Goal: Task Accomplishment & Management: Manage account settings

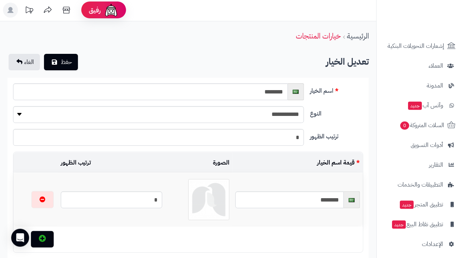
scroll to position [212, 0]
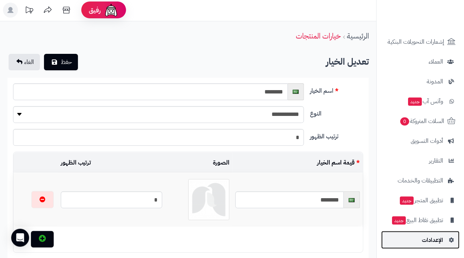
click at [437, 242] on span "الإعدادات" at bounding box center [432, 239] width 21 height 10
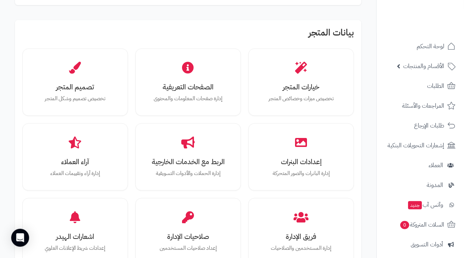
scroll to position [211, 0]
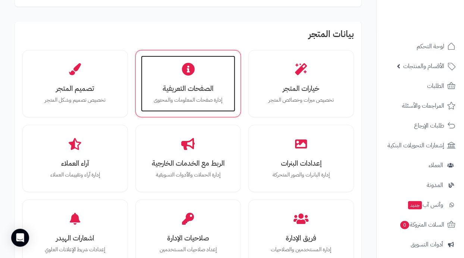
click at [212, 74] on div "الصفحات التعريفية إدارة صفحات المعلومات والمحتوى" at bounding box center [188, 84] width 94 height 56
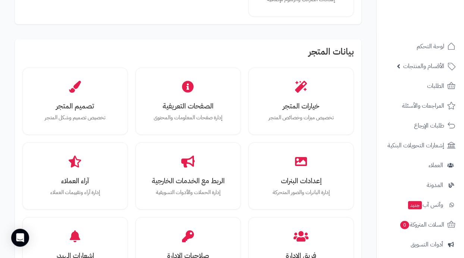
scroll to position [195, 0]
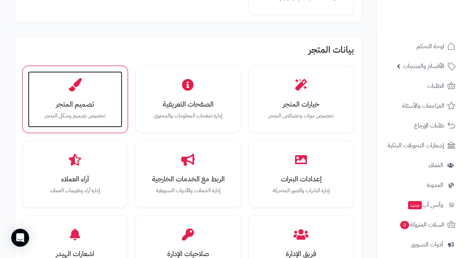
click at [99, 103] on h3 "تصميم المتجر" at bounding box center [75, 104] width 80 height 8
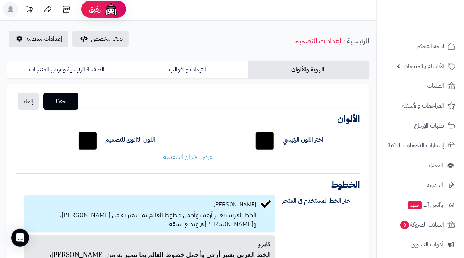
scroll to position [2, 0]
click at [80, 139] on input "*******" at bounding box center [88, 141] width 24 height 24
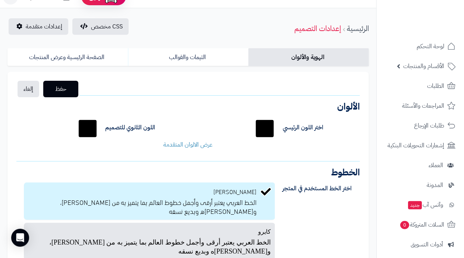
scroll to position [0, 0]
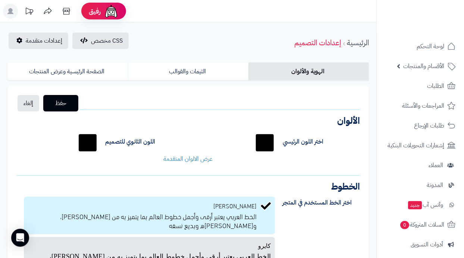
click at [81, 144] on input "*******" at bounding box center [88, 143] width 24 height 24
type input "*******"
click at [275, 144] on input "*******" at bounding box center [265, 143] width 24 height 24
type input "*******"
click at [62, 106] on span "حفظ" at bounding box center [60, 102] width 23 height 9
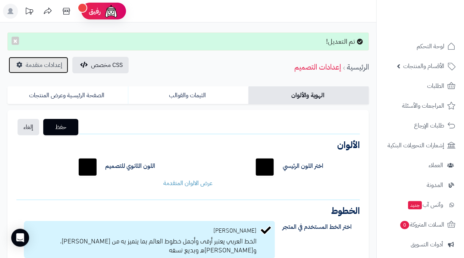
click at [33, 65] on span "إعدادات متقدمة" at bounding box center [44, 64] width 37 height 9
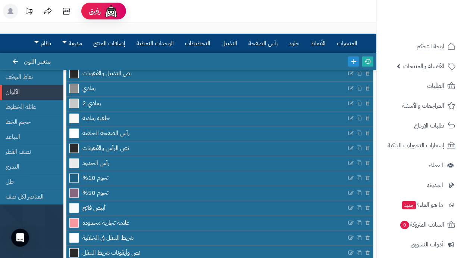
scroll to position [159, 0]
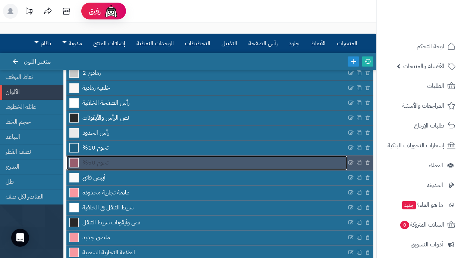
click at [191, 164] on link "تحوم 50%" at bounding box center [206, 163] width 281 height 14
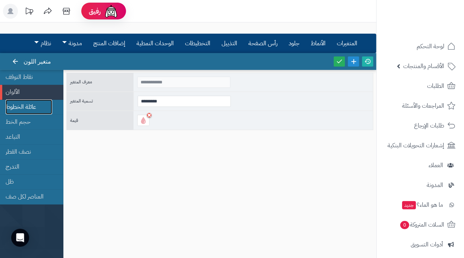
click at [15, 109] on font "عائلة الخطوط" at bounding box center [21, 106] width 31 height 9
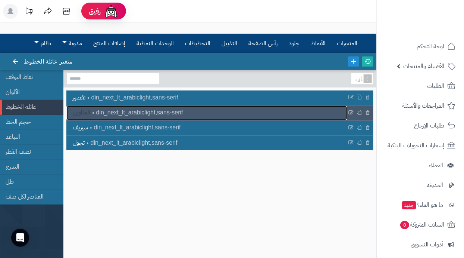
click at [327, 116] on link "العناوين din_next_lt_arabiclight,sans-serif" at bounding box center [206, 113] width 281 height 14
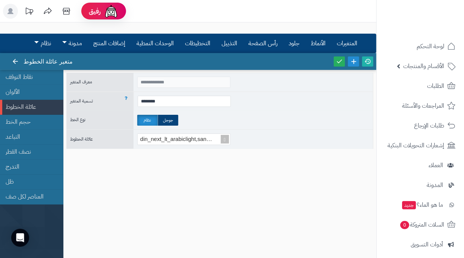
click at [104, 102] on div "تسمية المتغير" at bounding box center [97, 101] width 63 height 9
click at [111, 99] on div "تسمية المتغير" at bounding box center [97, 101] width 63 height 9
click at [105, 122] on div "نوع الخط" at bounding box center [97, 119] width 63 height 9
click at [49, 123] on link "حجم الخط" at bounding box center [29, 121] width 47 height 15
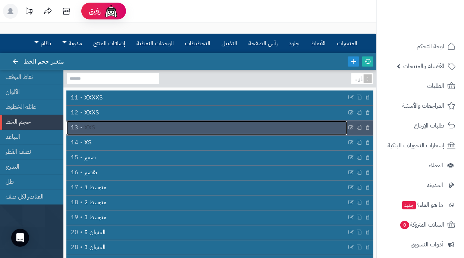
click at [120, 131] on link "XXS 13" at bounding box center [206, 128] width 281 height 14
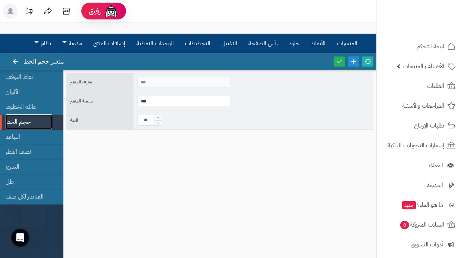
click at [51, 122] on link "حجم الخط" at bounding box center [29, 121] width 47 height 15
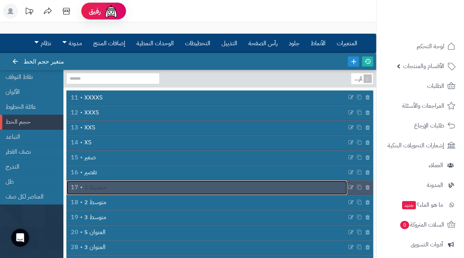
click at [103, 190] on font "متوسط ​​1" at bounding box center [95, 187] width 22 height 9
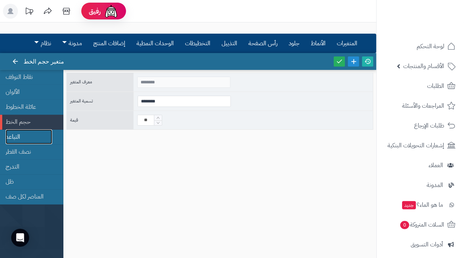
click at [46, 140] on link "التباعد" at bounding box center [29, 136] width 47 height 15
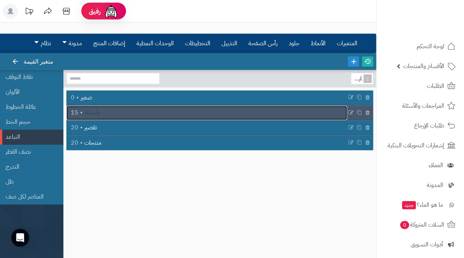
click at [128, 113] on link "واسطة 15" at bounding box center [206, 113] width 281 height 14
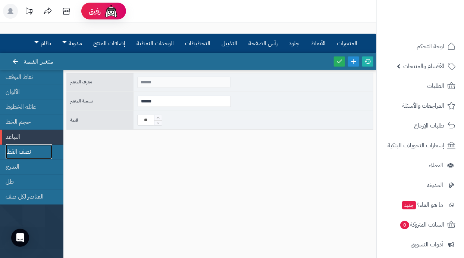
click at [49, 155] on link "نصف القطر" at bounding box center [29, 151] width 47 height 15
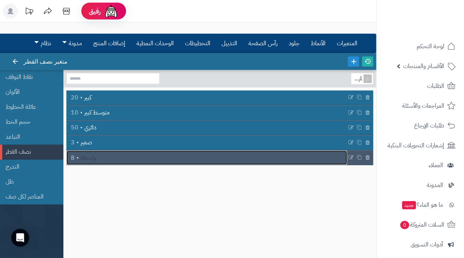
click at [108, 161] on link "واسطة 8" at bounding box center [206, 157] width 281 height 14
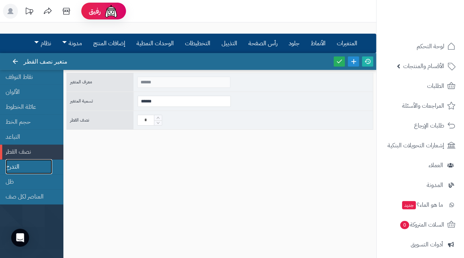
click at [51, 174] on link "التدرج" at bounding box center [29, 166] width 47 height 15
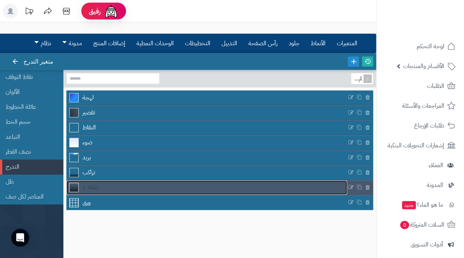
click at [76, 190] on span at bounding box center [74, 187] width 9 height 9
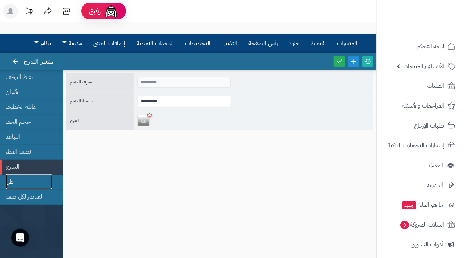
click at [50, 188] on link "ظل" at bounding box center [29, 181] width 47 height 15
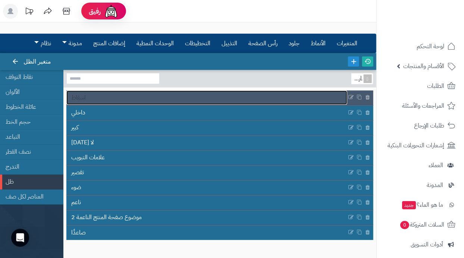
click at [140, 94] on link "اسقاط" at bounding box center [206, 97] width 281 height 14
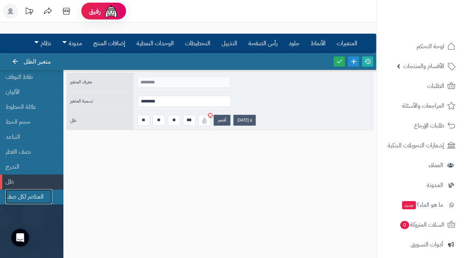
click at [48, 201] on link "العناصر لكل صف" at bounding box center [29, 196] width 47 height 15
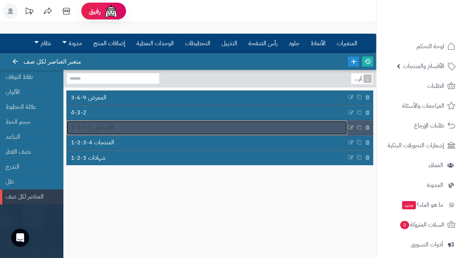
click at [132, 130] on link "الافتراضي 5-4-3-2" at bounding box center [206, 128] width 281 height 14
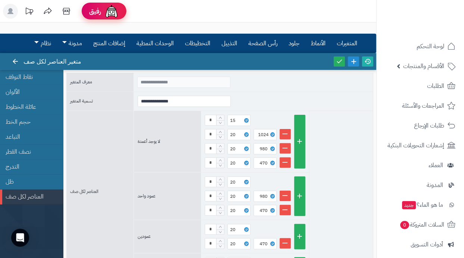
click at [111, 7] on img at bounding box center [111, 11] width 15 height 15
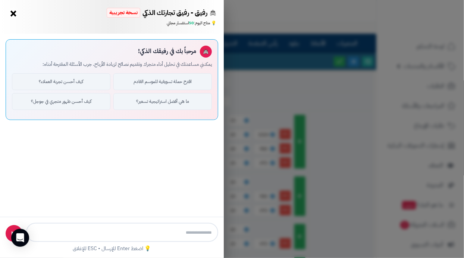
click at [361, 170] on div "رفيق - رفيق تجارتك الذكي نسخة تجريبية ⭐ تاجر متنامي × 💡 متاح اليوم: 50 استفسار …" at bounding box center [232, 129] width 464 height 258
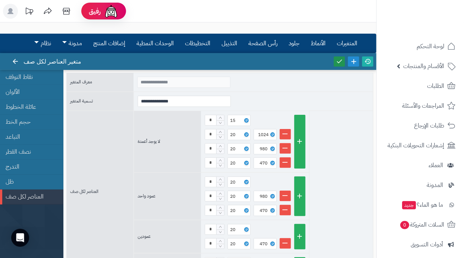
click at [339, 62] on icon at bounding box center [339, 61] width 7 height 7
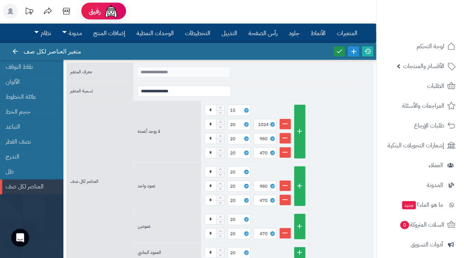
scroll to position [7, 0]
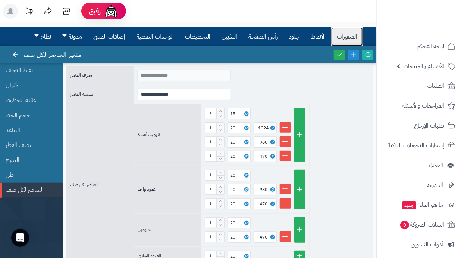
click at [350, 39] on font "المتغيرات" at bounding box center [347, 36] width 21 height 9
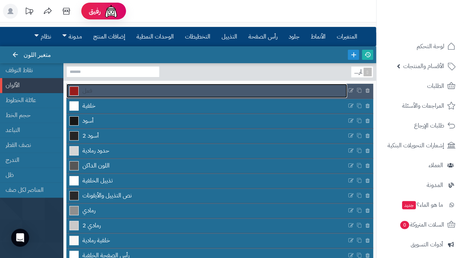
click at [321, 94] on link "فعل" at bounding box center [206, 91] width 281 height 14
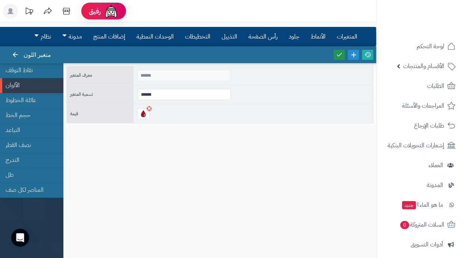
click at [342, 56] on icon at bounding box center [339, 54] width 7 height 7
click at [324, 34] on font "الأنماط" at bounding box center [318, 36] width 15 height 9
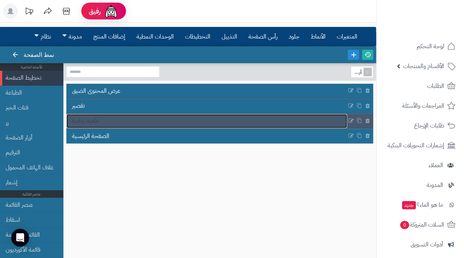
click at [317, 123] on link "خلفية رمادية" at bounding box center [206, 121] width 281 height 14
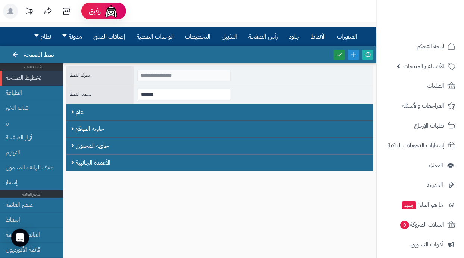
click at [339, 57] on link at bounding box center [339, 55] width 11 height 10
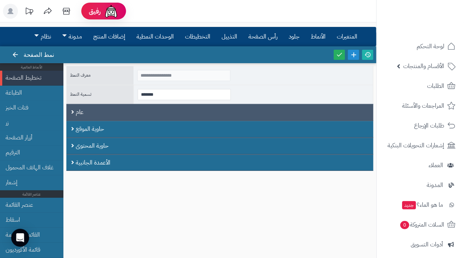
click at [159, 112] on div "عام" at bounding box center [219, 112] width 307 height 17
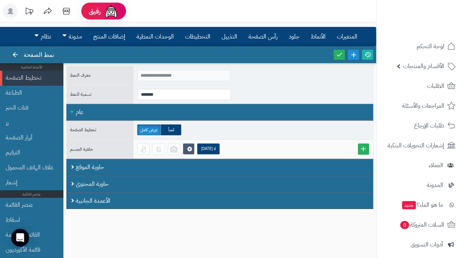
click at [114, 77] on div "معرف النمط" at bounding box center [97, 75] width 63 height 9
click at [176, 152] on div at bounding box center [174, 148] width 12 height 11
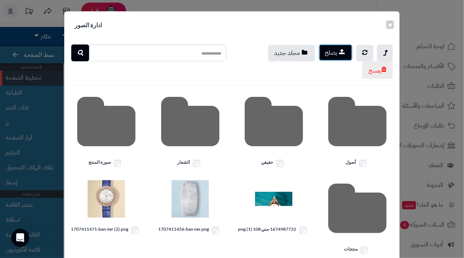
click at [346, 50] on button "يصلح" at bounding box center [336, 52] width 34 height 17
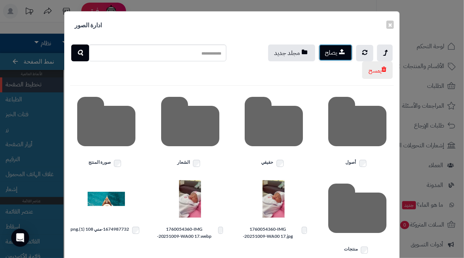
click at [342, 53] on icon "button" at bounding box center [342, 52] width 6 height 6
click at [389, 51] on link at bounding box center [385, 52] width 16 height 17
click at [390, 25] on font "×" at bounding box center [390, 24] width 4 height 11
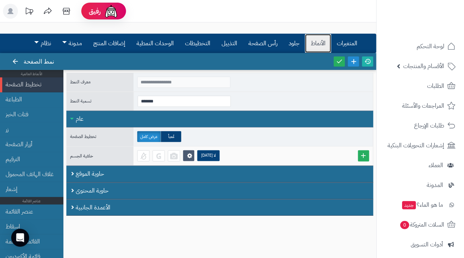
click at [324, 44] on font "الأنماط" at bounding box center [318, 43] width 15 height 9
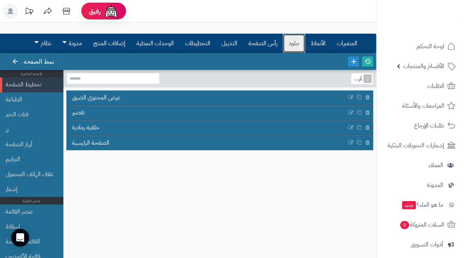
click at [299, 48] on link "جلود" at bounding box center [294, 43] width 22 height 19
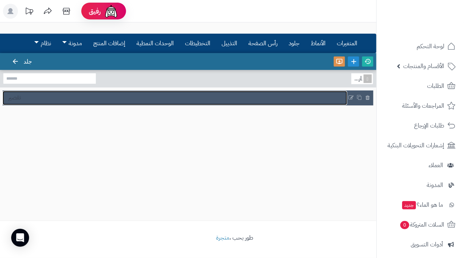
click at [258, 94] on link "تقصير" at bounding box center [175, 98] width 345 height 14
